Goal: Task Accomplishment & Management: Use online tool/utility

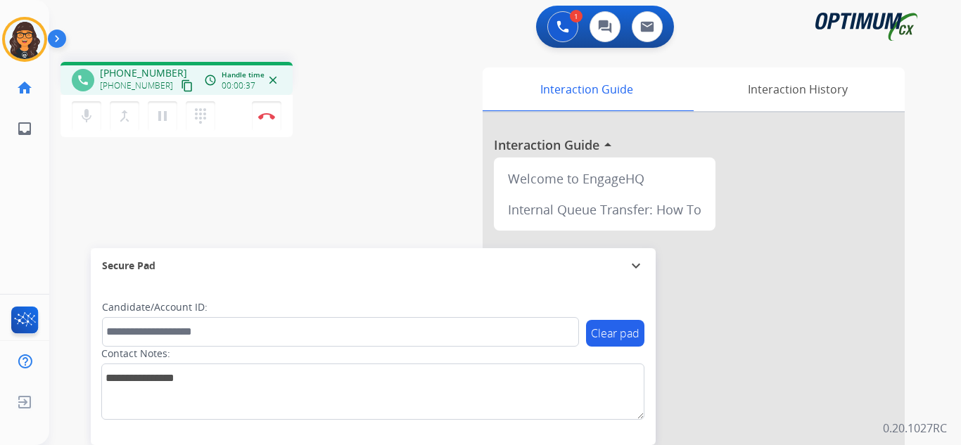
click at [181, 87] on mat-icon "content_copy" at bounding box center [187, 86] width 13 height 13
click at [266, 120] on button "Disconnect" at bounding box center [267, 116] width 30 height 30
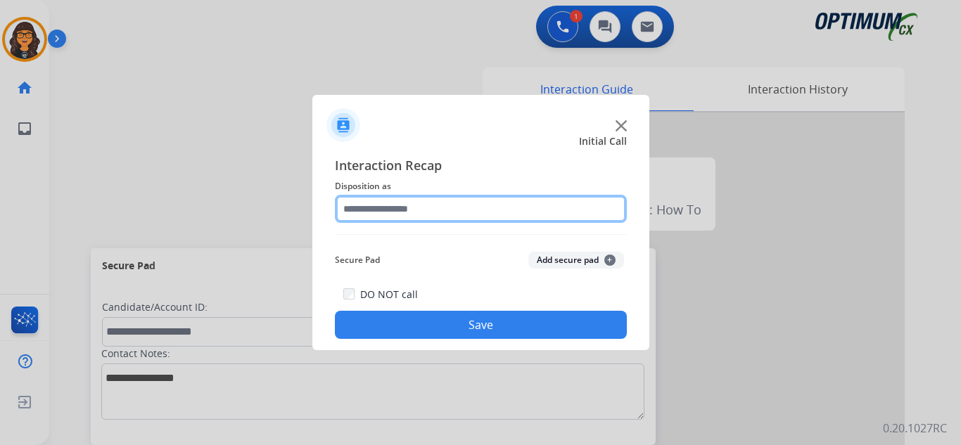
click at [409, 209] on input "text" at bounding box center [481, 209] width 292 height 28
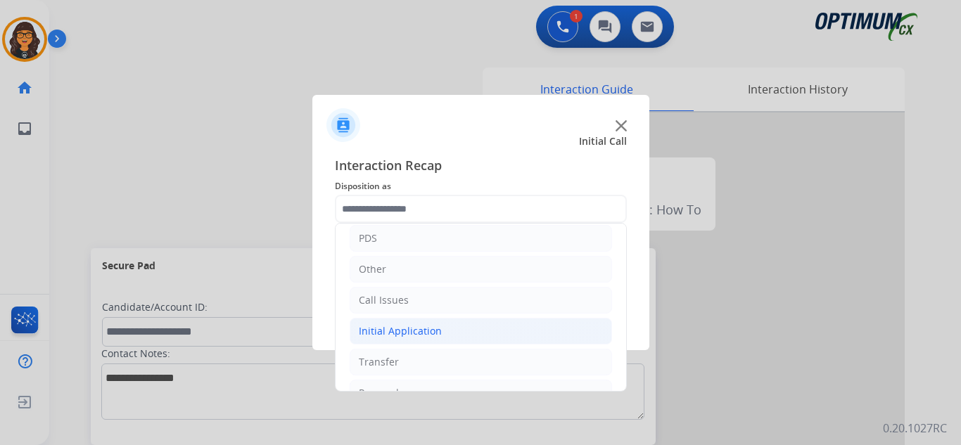
drag, startPoint x: 400, startPoint y: 327, endPoint x: 450, endPoint y: 312, distance: 52.6
click at [400, 326] on div "Initial Application" at bounding box center [400, 331] width 83 height 14
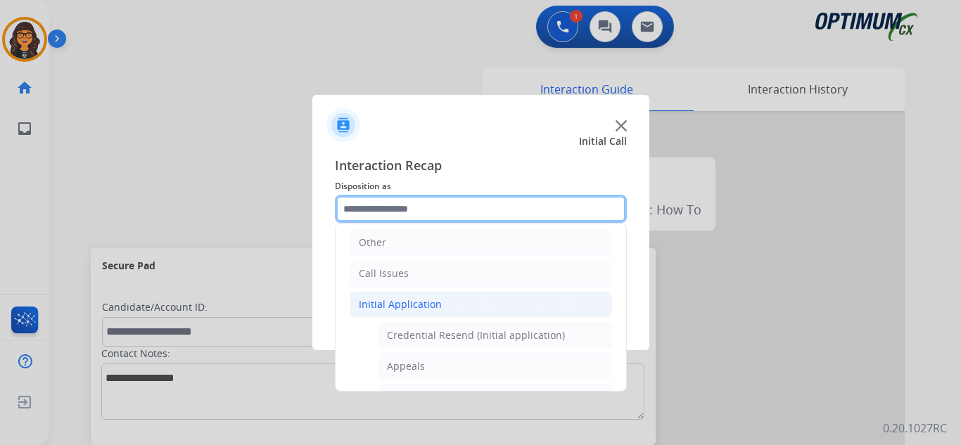
scroll to position [141, 0]
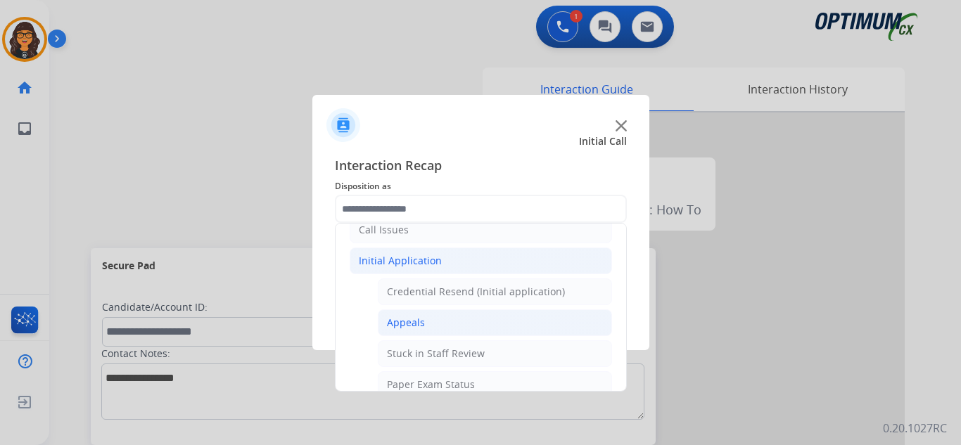
click at [415, 319] on div "Appeals" at bounding box center [406, 323] width 38 height 14
type input "*******"
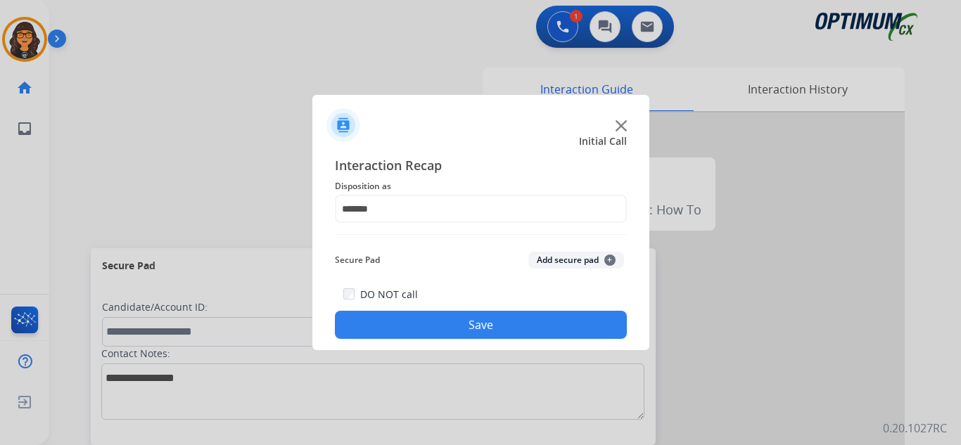
drag, startPoint x: 448, startPoint y: 321, endPoint x: 298, endPoint y: 222, distance: 179.8
click at [448, 322] on button "Save" at bounding box center [481, 325] width 292 height 28
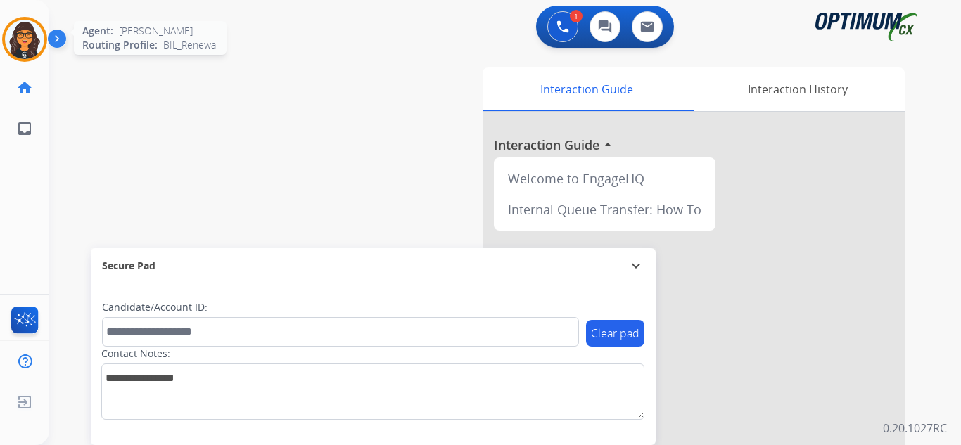
click at [30, 44] on img at bounding box center [24, 39] width 39 height 39
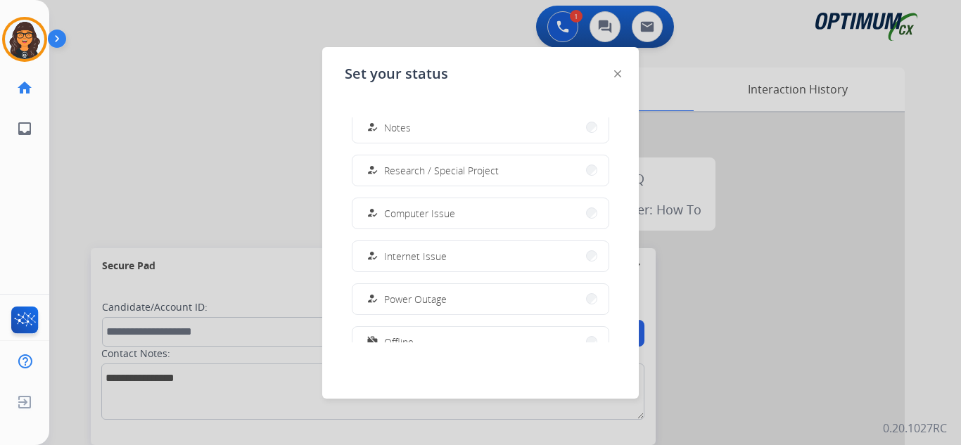
scroll to position [351, 0]
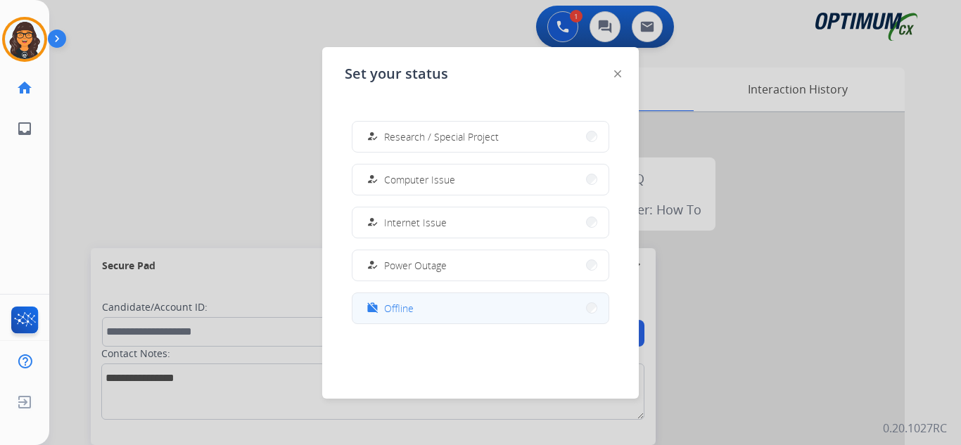
click at [398, 311] on span "Offline" at bounding box center [399, 308] width 30 height 15
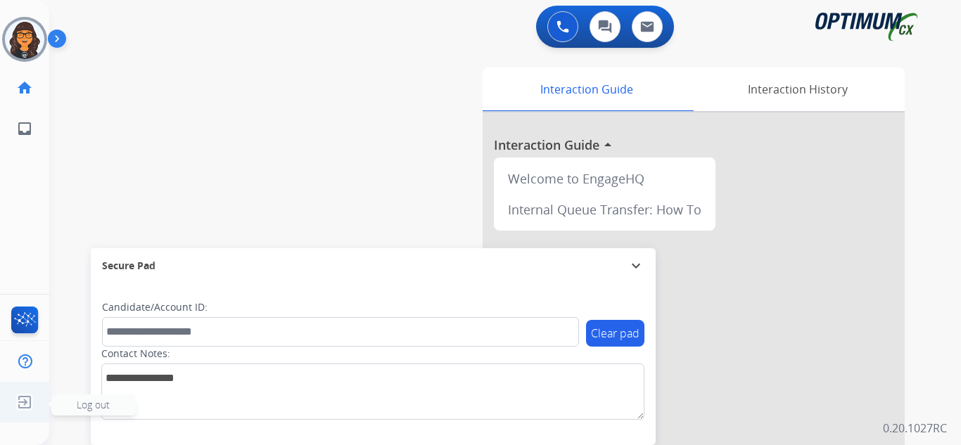
click at [16, 400] on img at bounding box center [24, 402] width 25 height 27
